Goal: Task Accomplishment & Management: Use online tool/utility

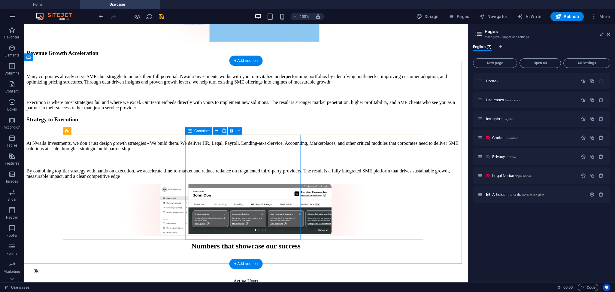
scroll to position [1068, 0]
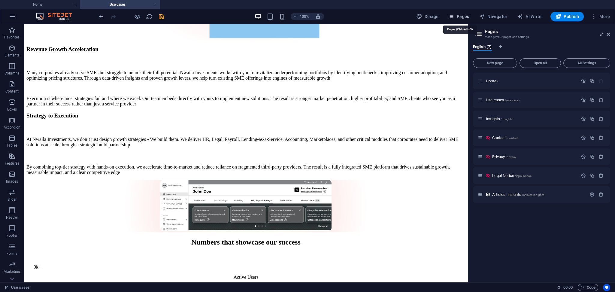
click at [462, 15] on span "Pages" at bounding box center [458, 17] width 21 height 6
click at [493, 115] on div "Insights /insights" at bounding box center [528, 118] width 100 height 7
click at [488, 119] on span "Insights /insights" at bounding box center [499, 118] width 27 height 5
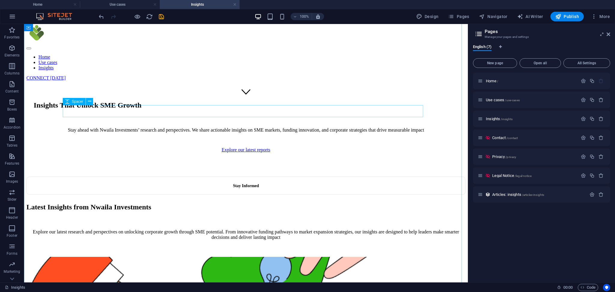
scroll to position [179, 0]
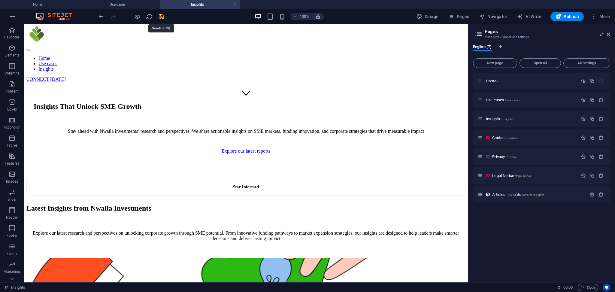
click at [162, 16] on icon "save" at bounding box center [161, 16] width 7 height 7
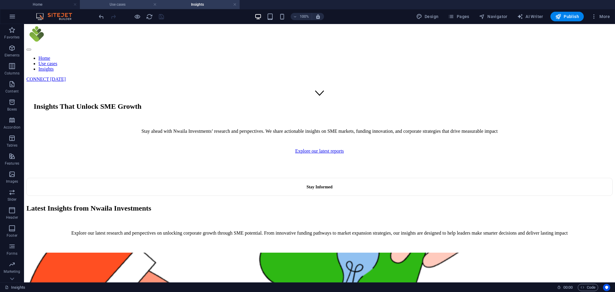
click at [122, 2] on h4 "Use cases" at bounding box center [120, 4] width 80 height 7
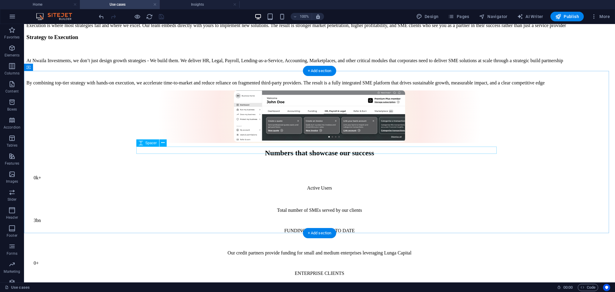
scroll to position [1214, 0]
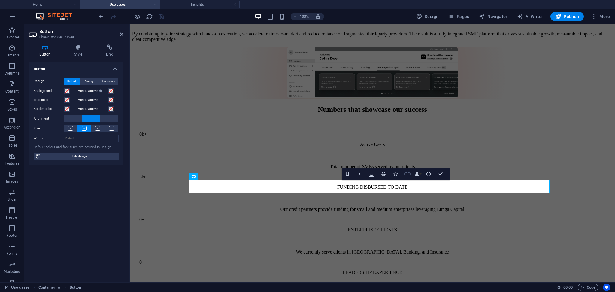
click at [407, 172] on icon "button" at bounding box center [407, 173] width 7 height 7
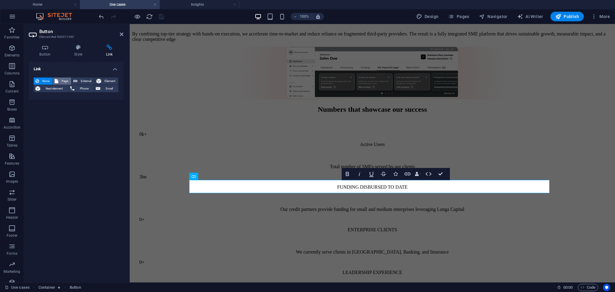
click at [64, 79] on span "Page" at bounding box center [64, 80] width 9 height 7
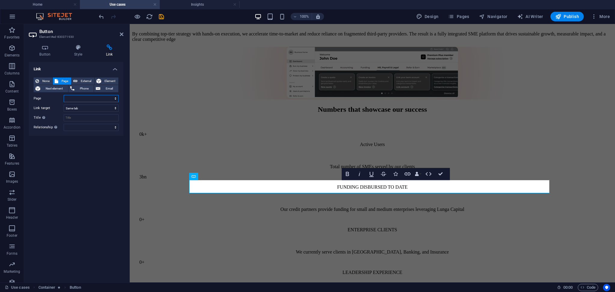
click at [93, 96] on select "Home Use cases Insights Contact Privacy Legal Notice" at bounding box center [91, 98] width 55 height 7
select select "3"
click at [64, 95] on select "Home Use cases Insights Contact Privacy Legal Notice" at bounding box center [91, 98] width 55 height 7
click at [162, 18] on icon "save" at bounding box center [161, 16] width 7 height 7
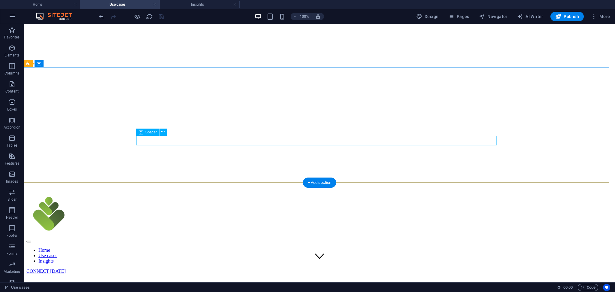
scroll to position [0, 0]
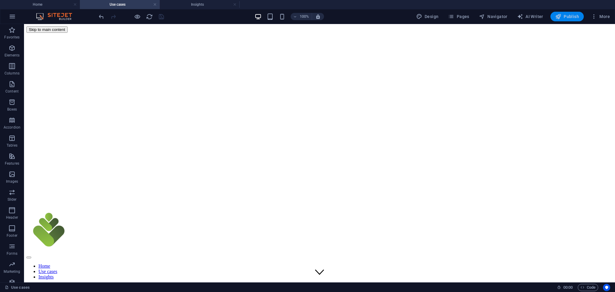
click at [573, 19] on span "Publish" at bounding box center [567, 17] width 24 height 6
